Goal: Find specific page/section: Find specific page/section

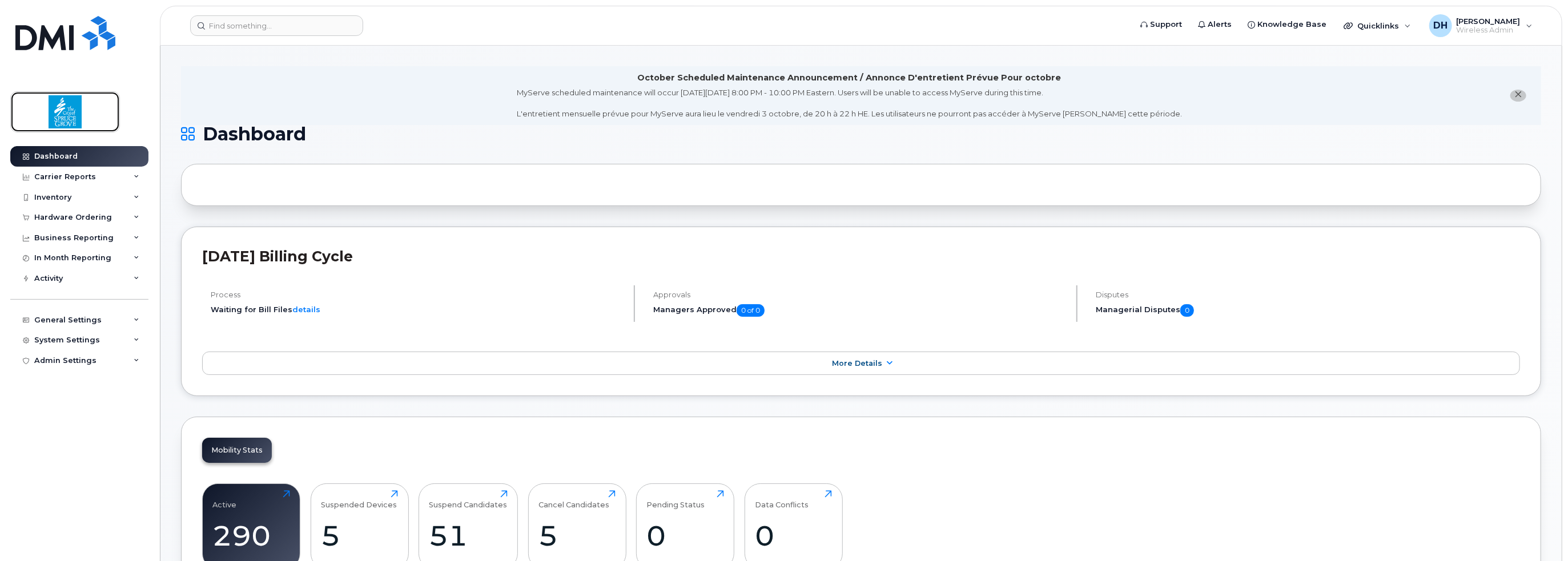
click at [68, 113] on img at bounding box center [65, 112] width 88 height 33
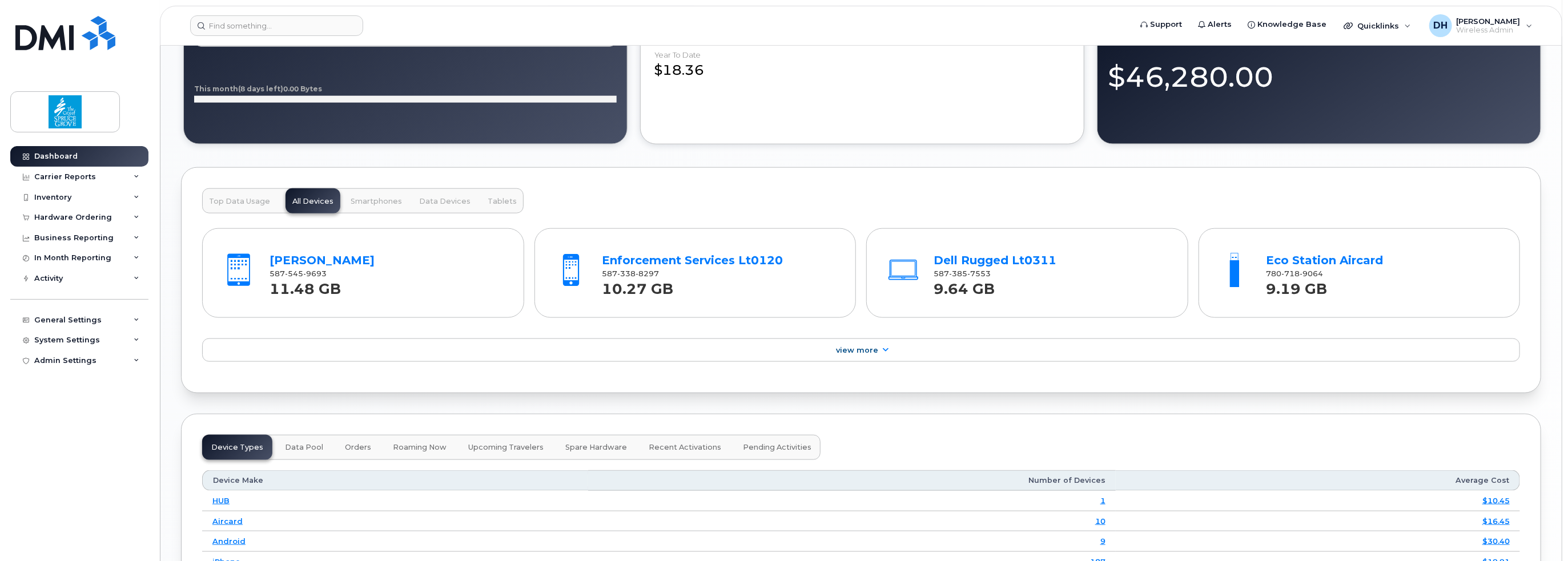
scroll to position [1084, 0]
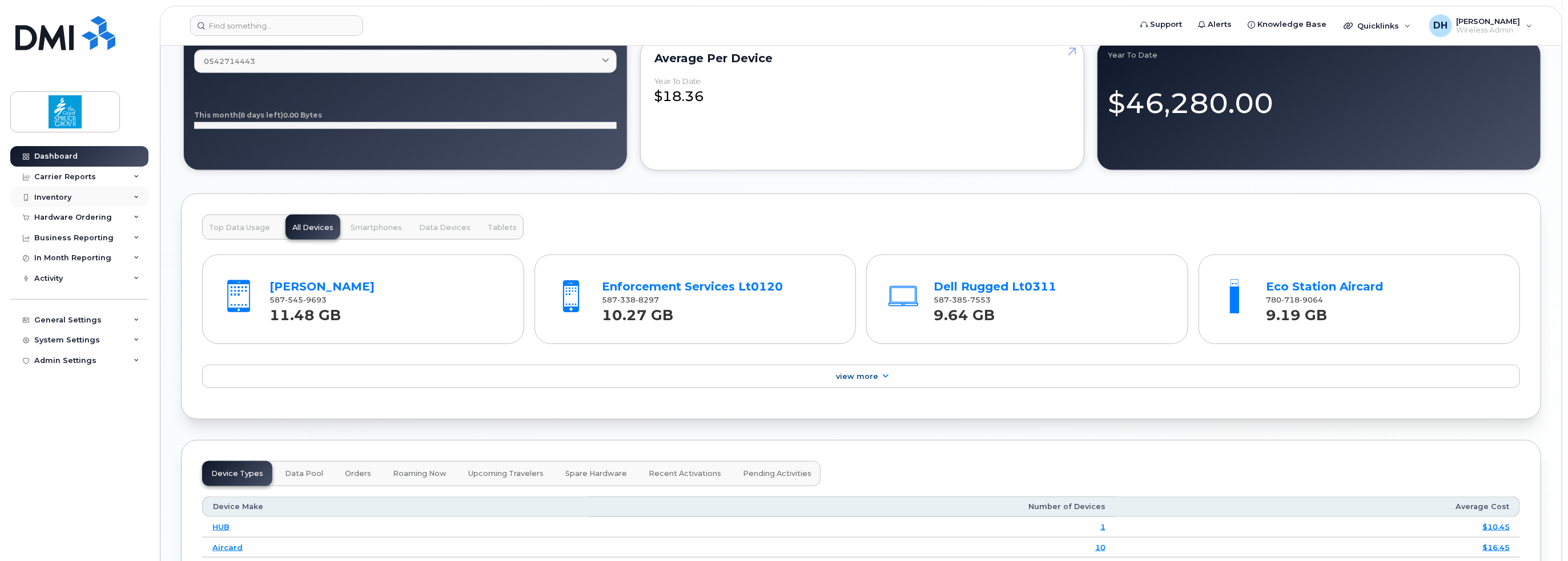
click at [48, 195] on div "Inventory" at bounding box center [52, 197] width 37 height 9
click at [60, 174] on div "Carrier Reports" at bounding box center [65, 177] width 62 height 9
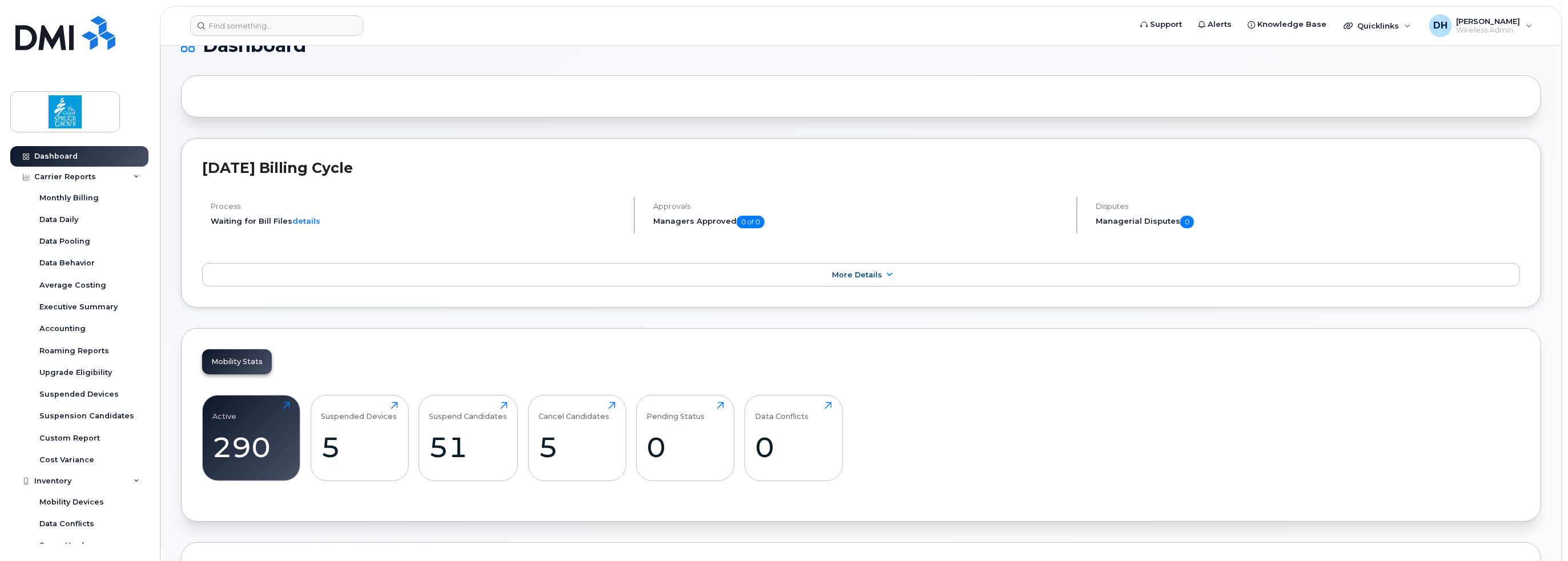
scroll to position [57, 0]
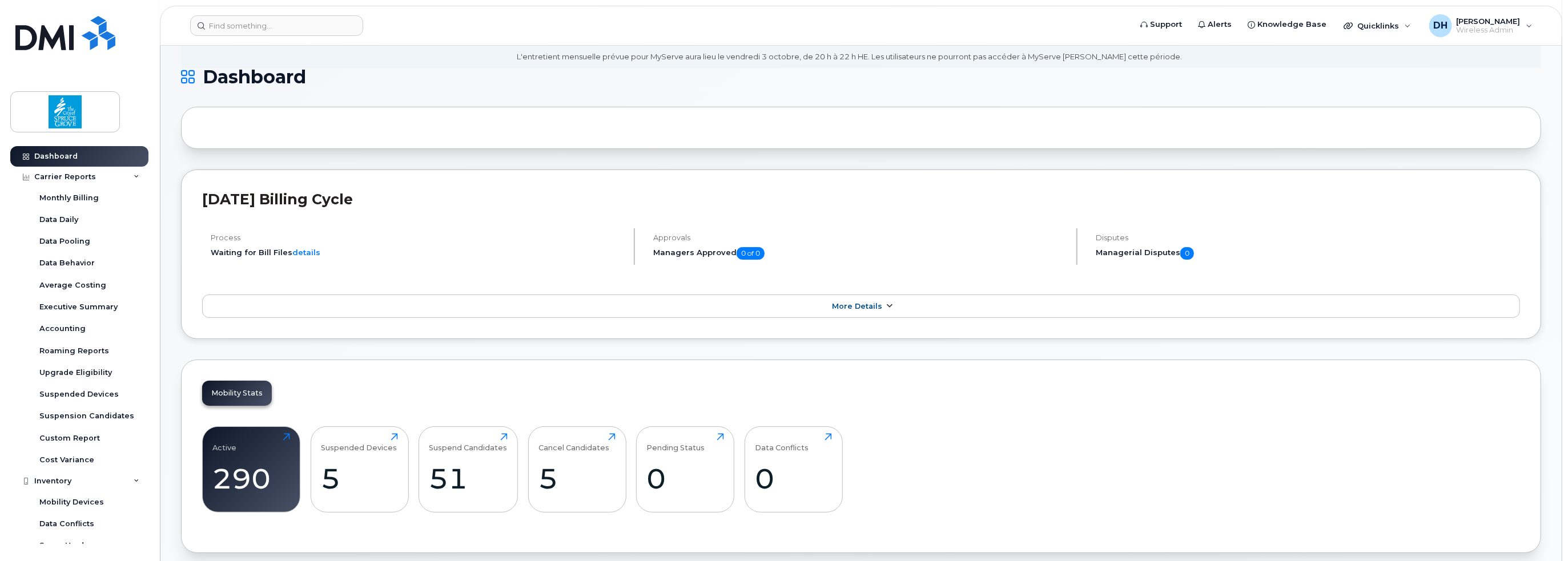
click at [859, 307] on span "More Details" at bounding box center [857, 306] width 50 height 9
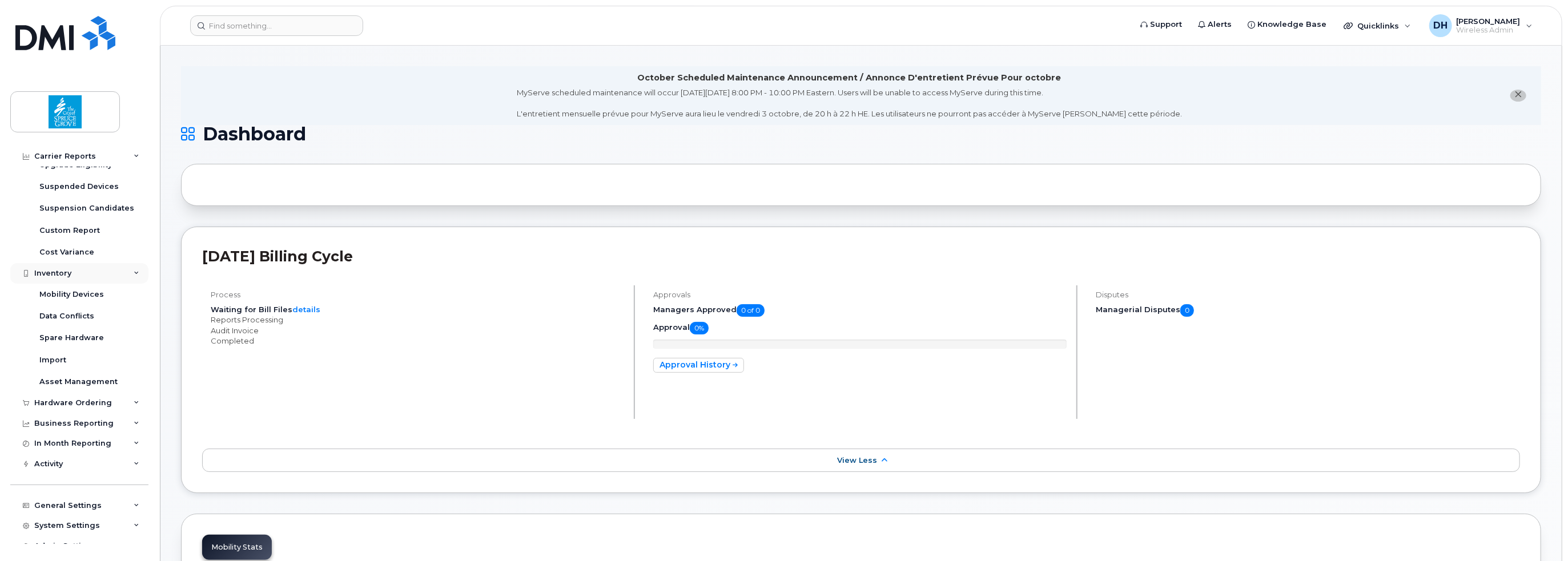
scroll to position [219, 0]
click at [89, 412] on div "Business Reporting" at bounding box center [73, 412] width 79 height 9
click at [134, 431] on icon at bounding box center [137, 432] width 6 height 6
click at [86, 193] on div "Mobility Devices" at bounding box center [71, 195] width 65 height 10
